Goal: Task Accomplishment & Management: Manage account settings

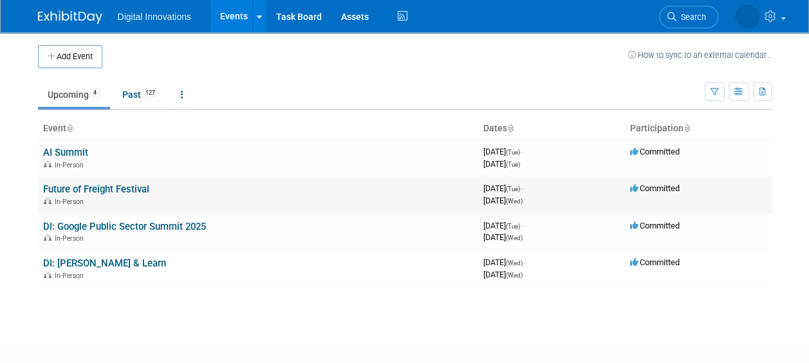
click at [97, 183] on link "Future of Freight Festival" at bounding box center [96, 189] width 106 height 12
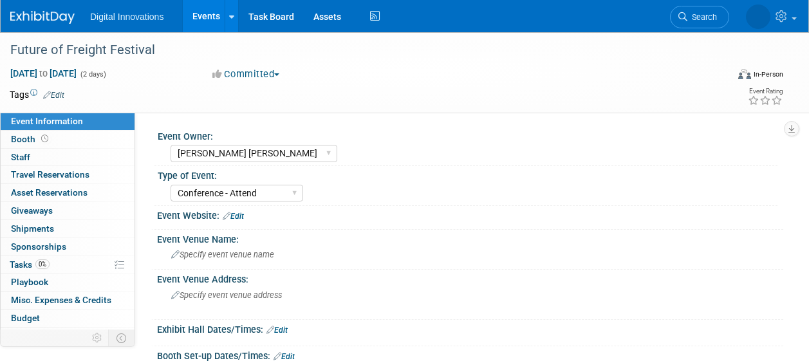
select select "[PERSON_NAME] [PERSON_NAME]"
select select "Conference - Attend"
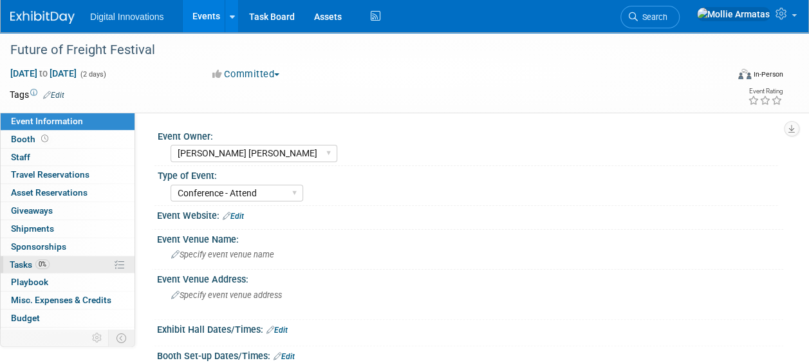
click at [64, 261] on link "0% Tasks 0%" at bounding box center [68, 264] width 134 height 17
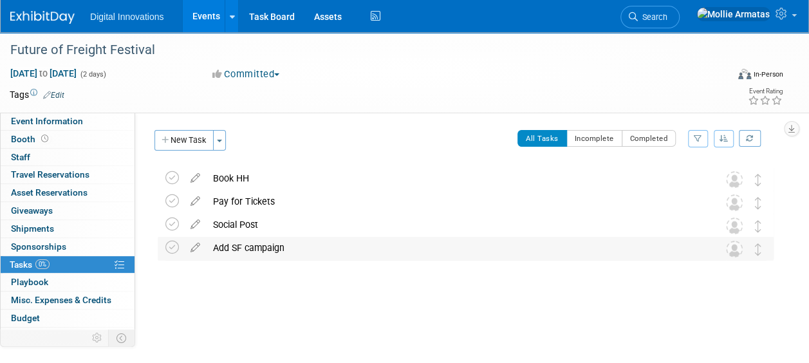
drag, startPoint x: 174, startPoint y: 245, endPoint x: 235, endPoint y: 254, distance: 61.8
click at [235, 254] on tr "Add SF campaign Pro tip: Press Ctrl-Enter to submit comment. Submit Show task h…" at bounding box center [465, 248] width 600 height 23
click at [175, 242] on icon at bounding box center [172, 248] width 14 height 14
click at [176, 192] on td at bounding box center [174, 201] width 19 height 23
click at [174, 198] on icon at bounding box center [172, 201] width 14 height 14
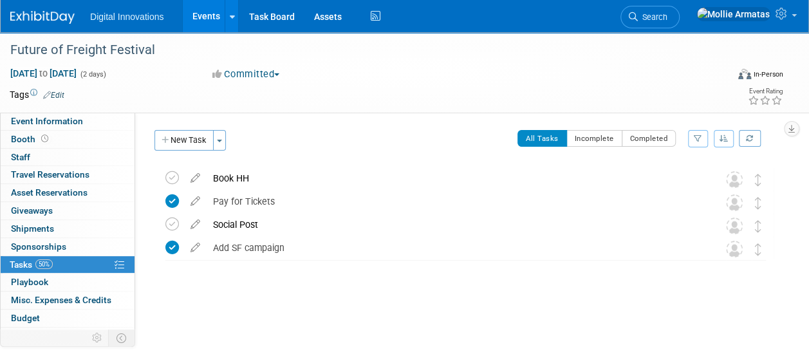
click at [206, 22] on link "Events" at bounding box center [206, 16] width 47 height 32
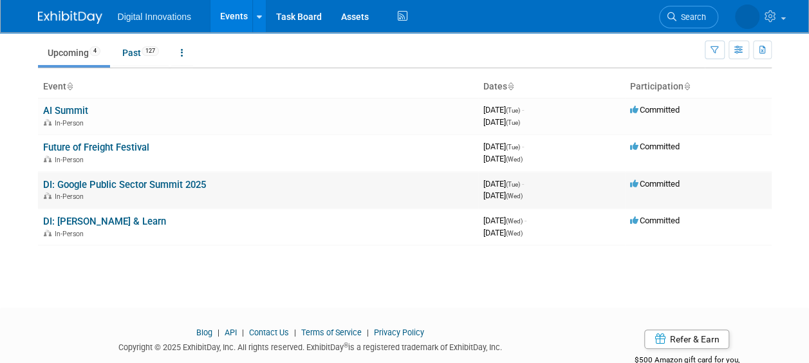
scroll to position [44, 0]
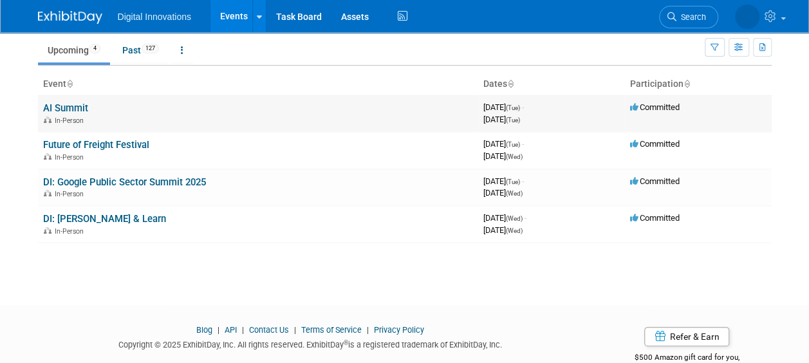
click at [70, 107] on link "AI Summit" at bounding box center [65, 108] width 45 height 12
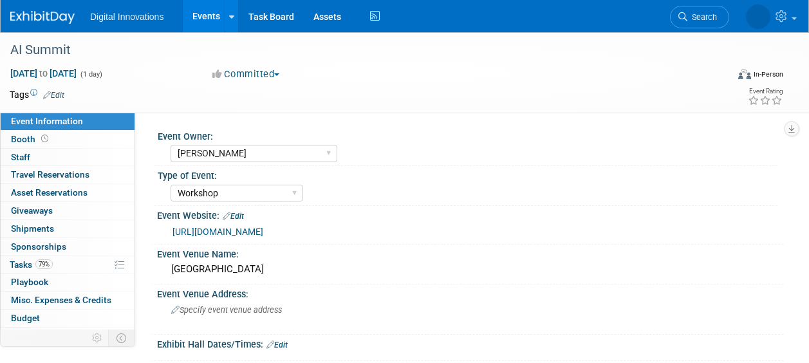
select select "[PERSON_NAME]"
select select "Workshop"
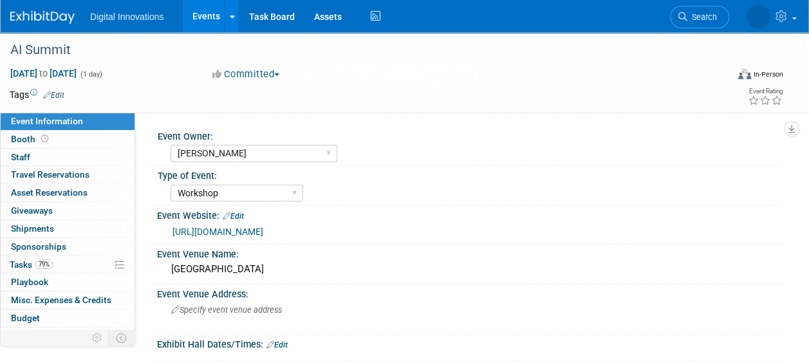
click at [59, 97] on link "Edit" at bounding box center [53, 95] width 21 height 9
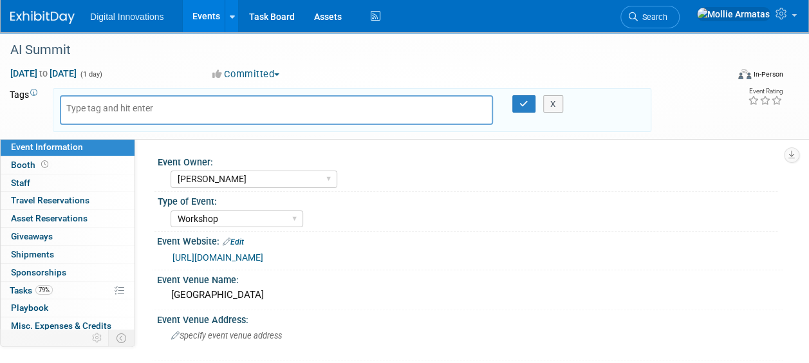
click at [33, 113] on td "Tags Edit" at bounding box center [26, 110] width 32 height 44
click at [77, 68] on span "Oct 7, 2025 to Oct 7, 2025" at bounding box center [44, 74] width 68 height 12
type input "Oct 7, 2025"
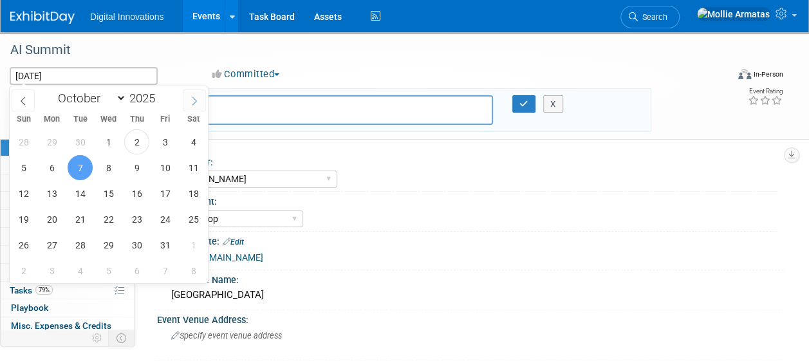
click at [189, 109] on span at bounding box center [194, 100] width 23 height 22
select select "10"
click at [77, 165] on span "4" at bounding box center [80, 167] width 25 height 25
type input "Nov 4, 2025"
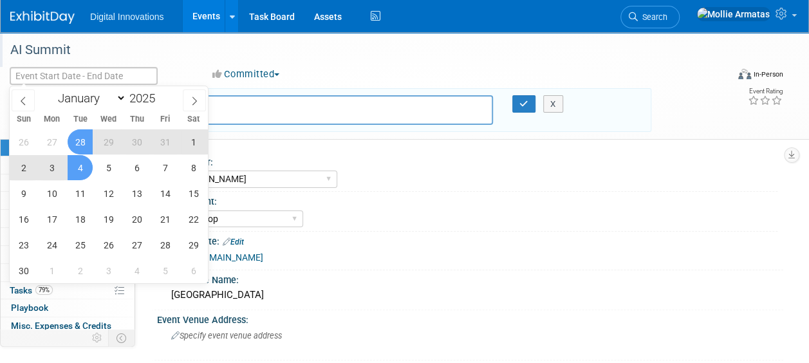
click at [167, 57] on div "AI Summit" at bounding box center [361, 50] width 711 height 23
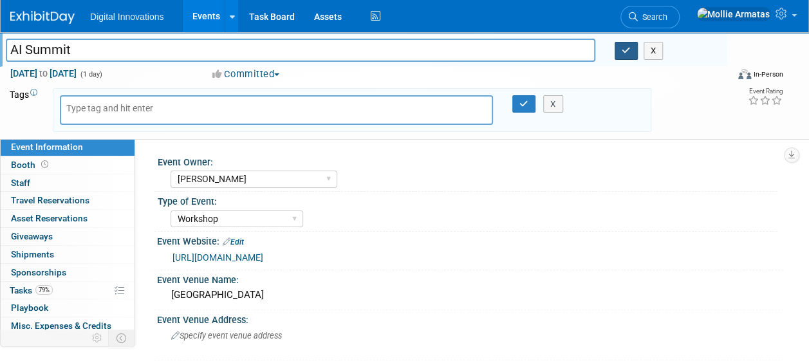
click at [628, 54] on icon "button" at bounding box center [626, 50] width 9 height 8
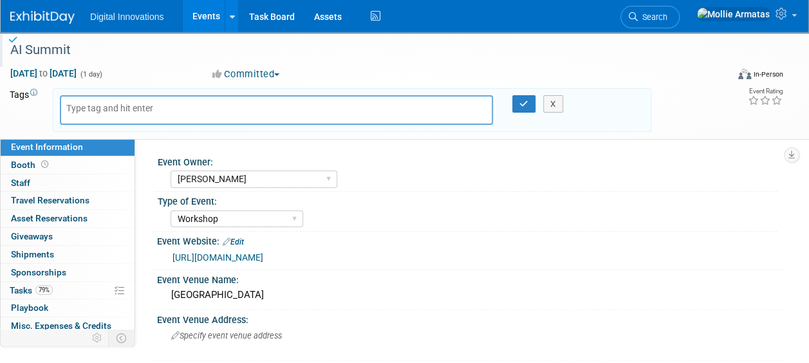
click at [61, 8] on link at bounding box center [50, 11] width 80 height 10
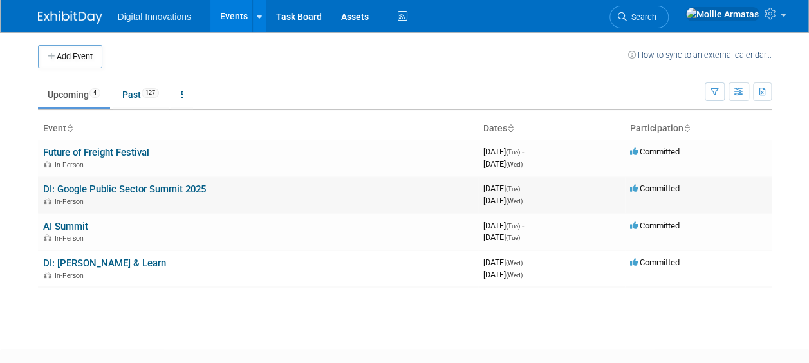
click at [193, 190] on link "DI: Google Public Sector Summit 2025" at bounding box center [124, 189] width 163 height 12
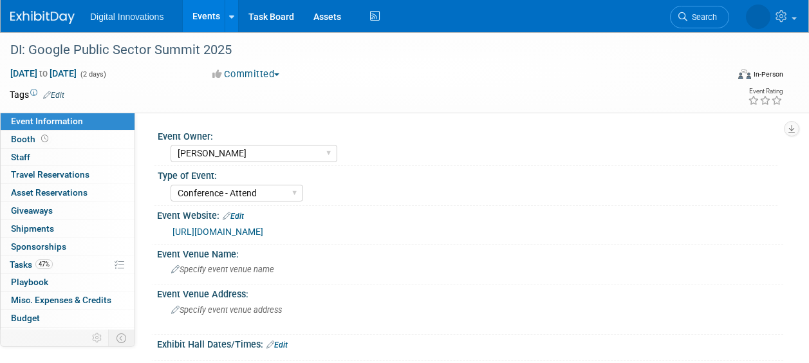
select select "[PERSON_NAME]"
select select "Conference - Attend"
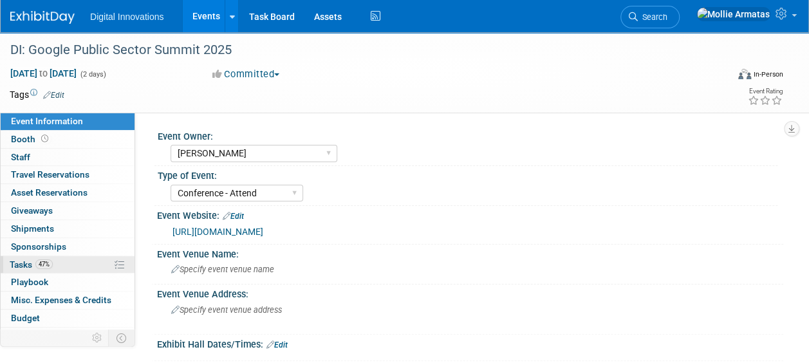
click at [66, 263] on link "47% Tasks 47%" at bounding box center [68, 264] width 134 height 17
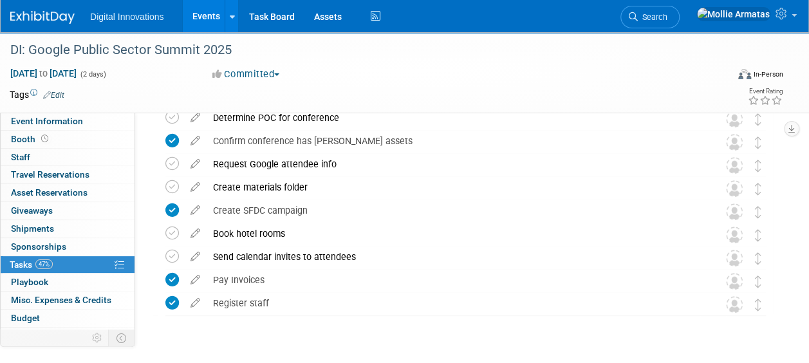
scroll to position [183, 0]
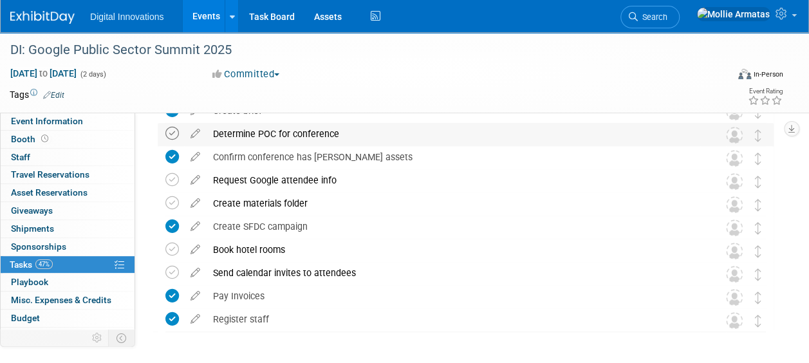
click at [170, 137] on icon at bounding box center [172, 134] width 14 height 14
click at [163, 198] on div "Create materials folder Pro tip: Press Ctrl-Enter to submit comment. Submit Sho…" at bounding box center [466, 204] width 616 height 24
click at [171, 203] on icon at bounding box center [172, 203] width 14 height 14
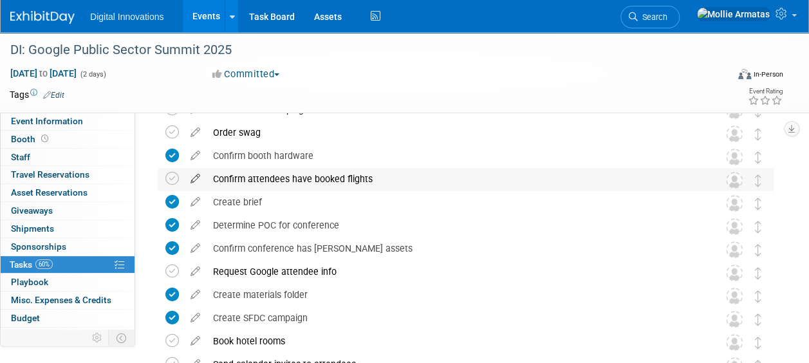
scroll to position [0, 0]
